Goal: Information Seeking & Learning: Learn about a topic

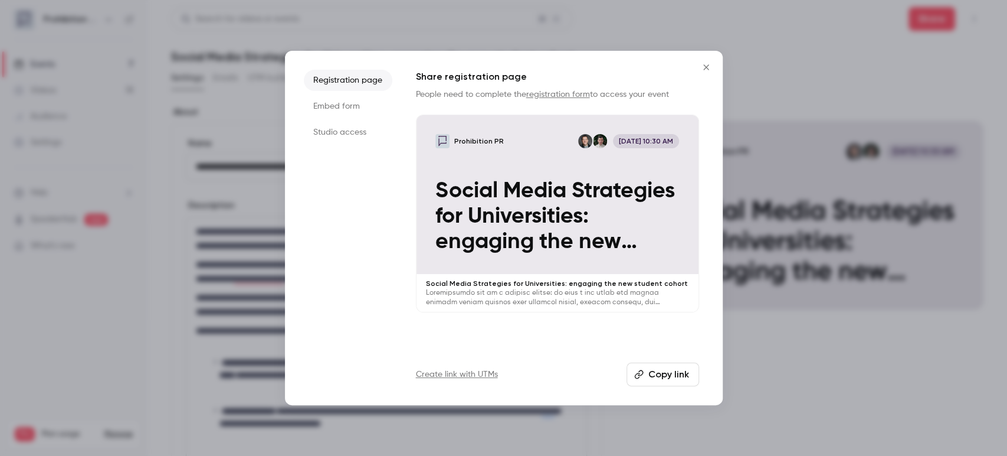
click at [706, 63] on icon "Close" at bounding box center [706, 67] width 14 height 9
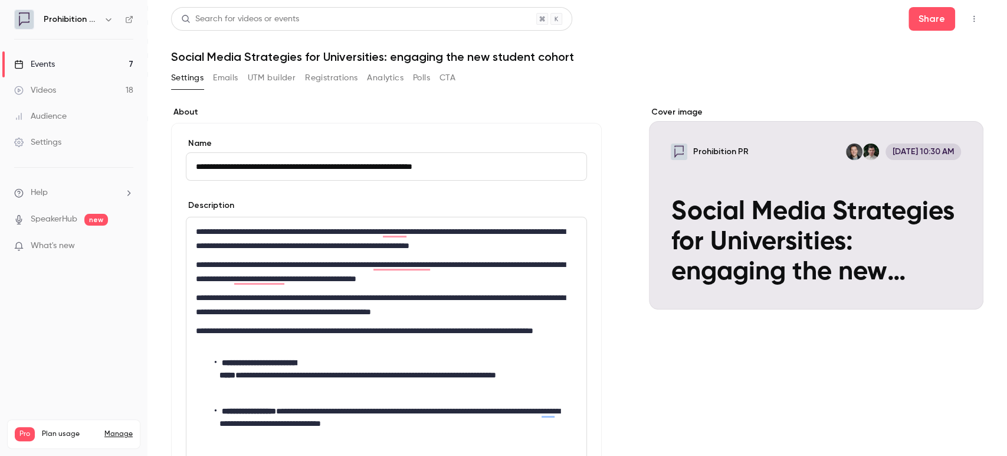
click at [63, 68] on link "Events 7" at bounding box center [74, 64] width 148 height 26
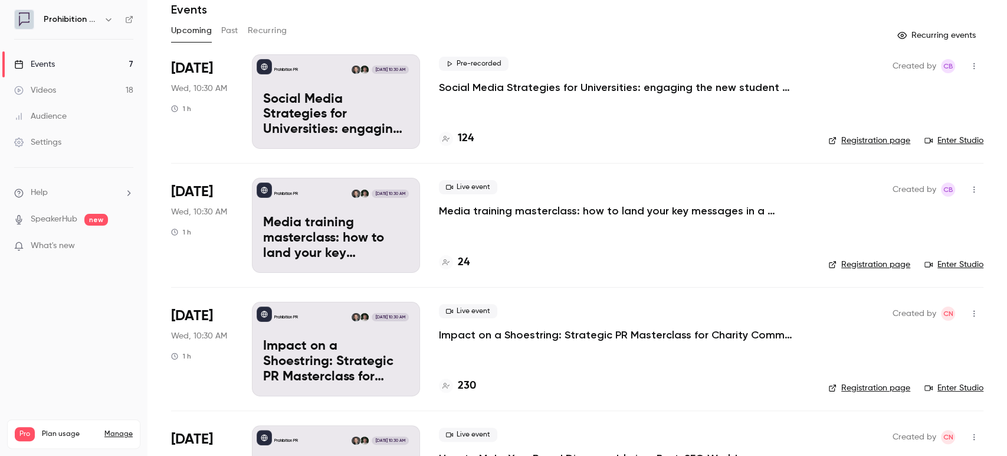
scroll to position [65, 0]
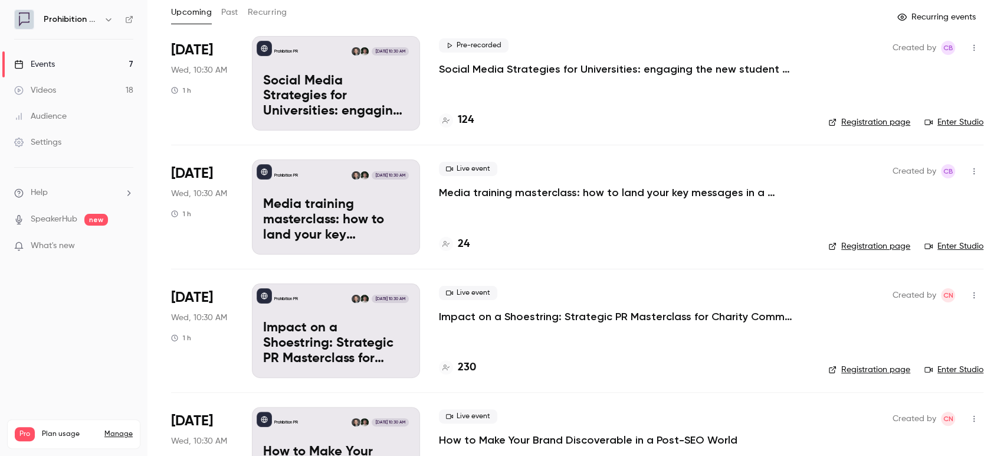
click at [533, 314] on p "Impact on a Shoestring: Strategic PR Masterclass for Charity Comms Teams" at bounding box center [616, 316] width 354 height 14
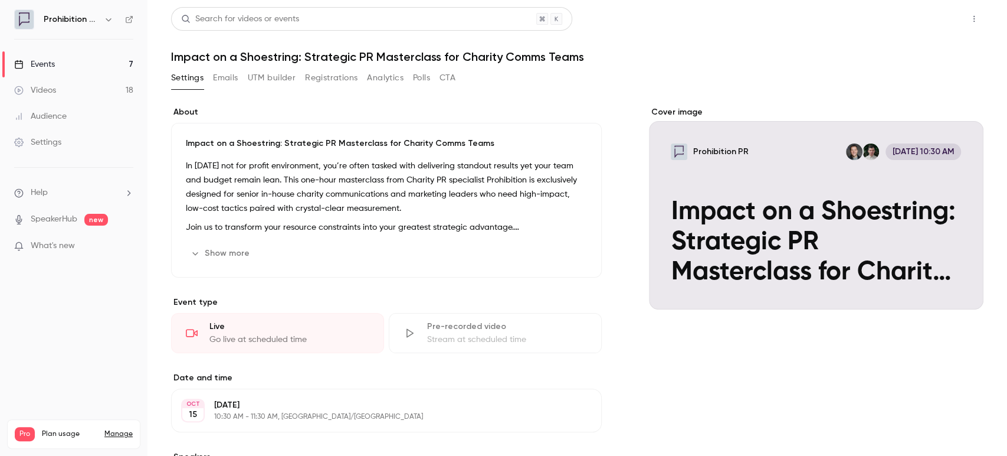
click at [929, 18] on button "Share" at bounding box center [932, 19] width 47 height 24
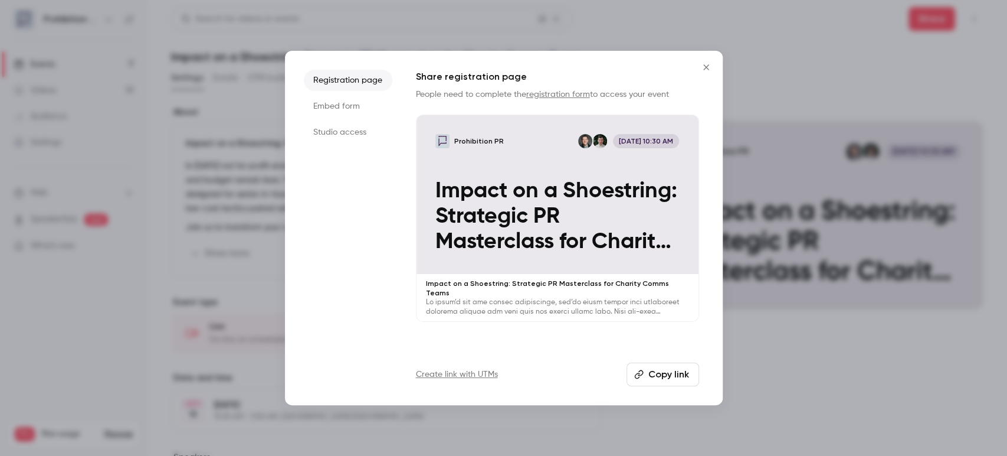
click at [637, 373] on icon "button" at bounding box center [638, 374] width 9 height 9
click at [704, 72] on button "Close" at bounding box center [706, 67] width 24 height 24
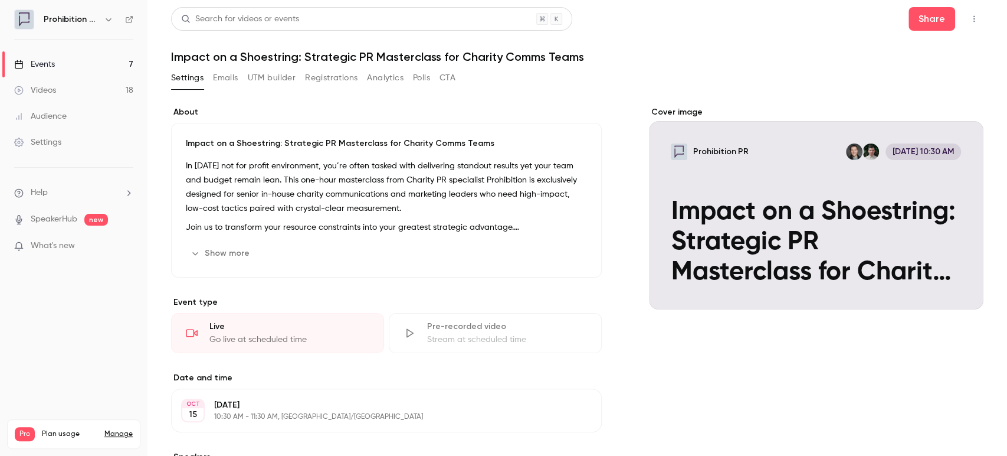
click at [73, 61] on link "Events 7" at bounding box center [74, 64] width 148 height 26
